Goal: Navigation & Orientation: Understand site structure

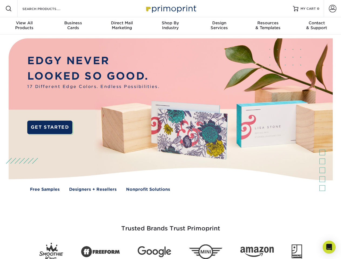
click at [170, 130] on img at bounding box center [170, 119] width 337 height 169
click at [9, 9] on span at bounding box center [8, 8] width 6 height 6
click at [332, 9] on span at bounding box center [333, 9] width 8 height 8
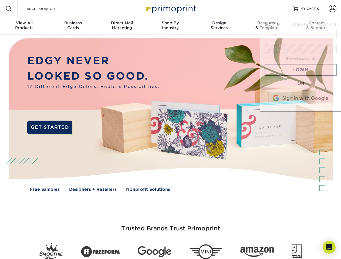
click at [24, 26] on div "View All Products" at bounding box center [24, 26] width 49 height 10
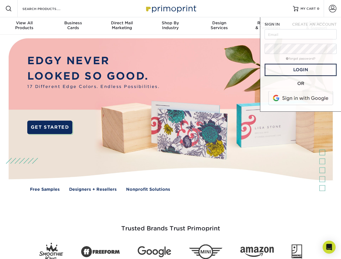
click at [73, 26] on div "Business Cards" at bounding box center [73, 26] width 49 height 10
click at [122, 26] on div "Direct Mail Marketing" at bounding box center [121, 26] width 49 height 10
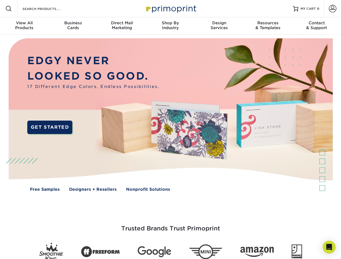
click at [170, 26] on div "Shop By Industry" at bounding box center [170, 26] width 49 height 10
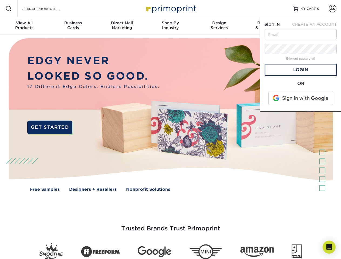
click at [219, 26] on div "Design Services" at bounding box center [219, 26] width 49 height 10
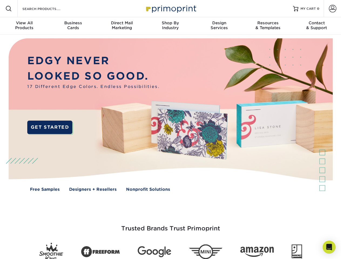
click at [268, 26] on span "SIGN IN" at bounding box center [271, 24] width 15 height 4
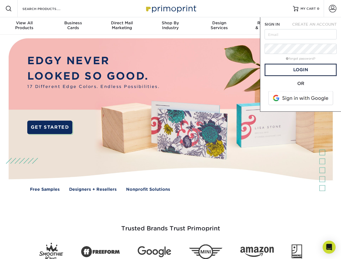
click at [317, 26] on div "Contact & Support" at bounding box center [316, 26] width 49 height 10
